Goal: Task Accomplishment & Management: Use online tool/utility

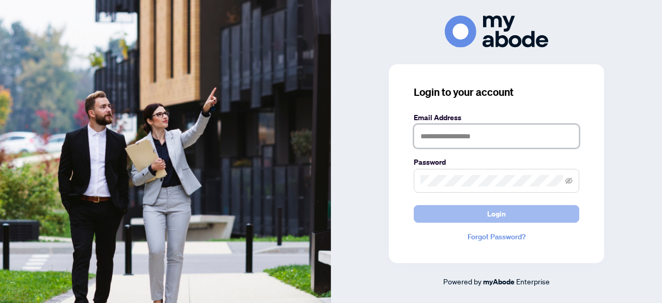
type input "**********"
click at [515, 215] on button "Login" at bounding box center [496, 214] width 165 height 18
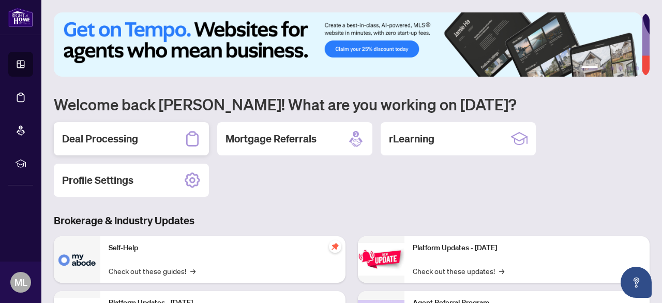
click at [104, 131] on h2 "Deal Processing" at bounding box center [100, 138] width 76 height 14
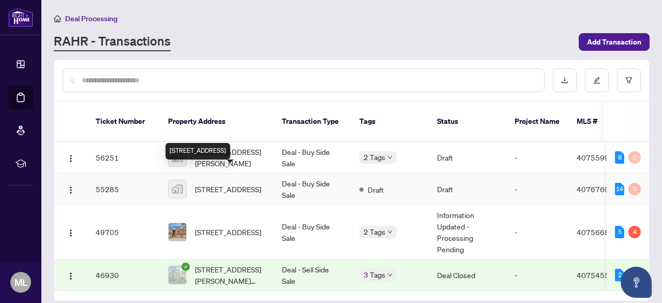
click at [236, 183] on span "460 Dundas Street East #1204, Hamilton, Waterdown, ON, Canada" at bounding box center [228, 188] width 66 height 11
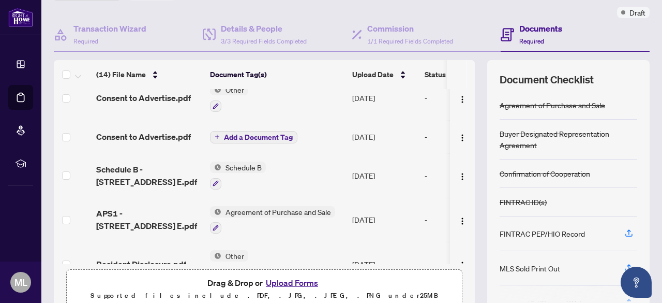
scroll to position [430, 0]
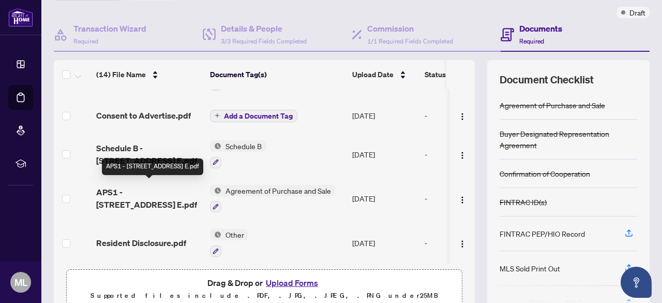
click at [148, 189] on span "APS1 - 460 Dundas Street E.pdf" at bounding box center [149, 198] width 106 height 25
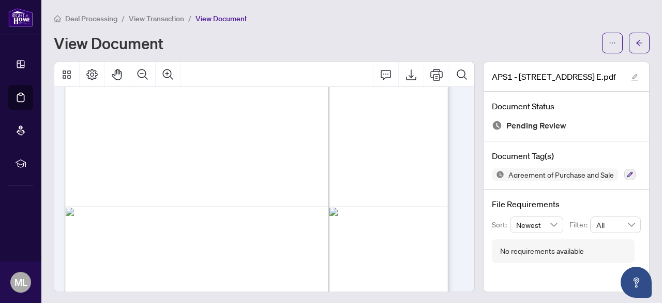
scroll to position [2687, 0]
